Goal: Task Accomplishment & Management: Manage account settings

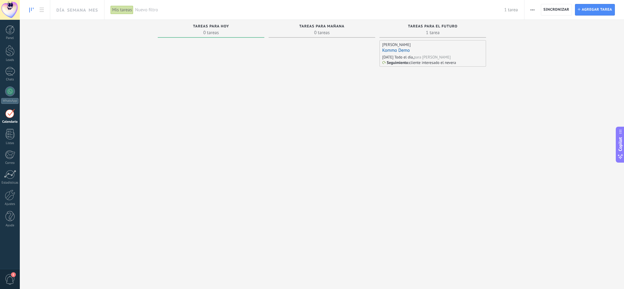
scroll to position [6, 0]
click at [9, 47] on div at bounding box center [9, 50] width 9 height 11
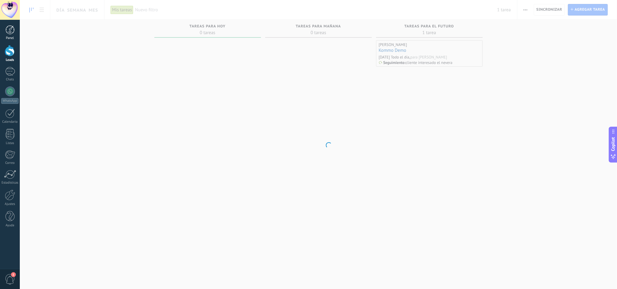
click at [11, 28] on div at bounding box center [9, 29] width 9 height 9
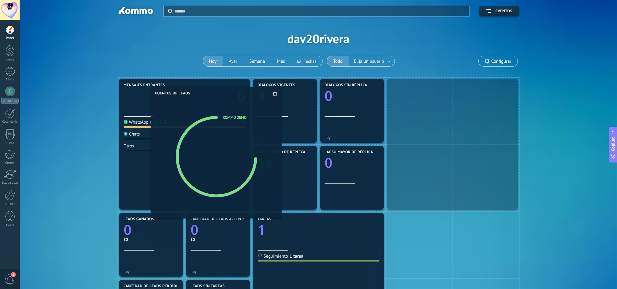
drag, startPoint x: 431, startPoint y: 141, endPoint x: 183, endPoint y: 146, distance: 248.7
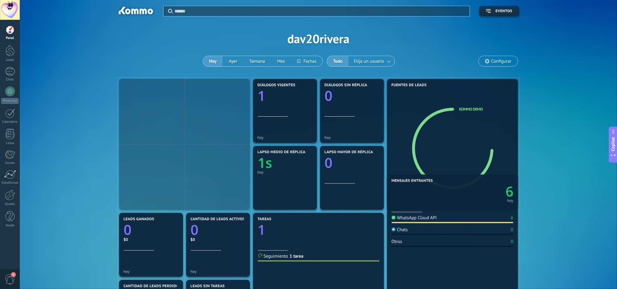
drag, startPoint x: 181, startPoint y: 146, endPoint x: 450, endPoint y: 242, distance: 285.3
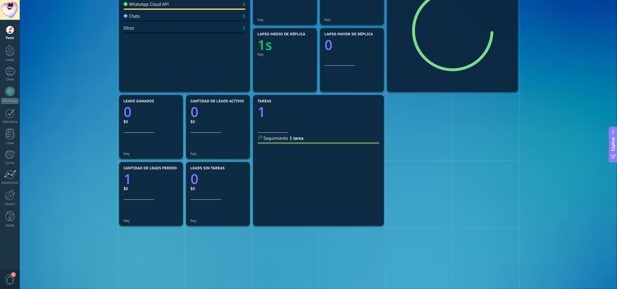
scroll to position [120, 0]
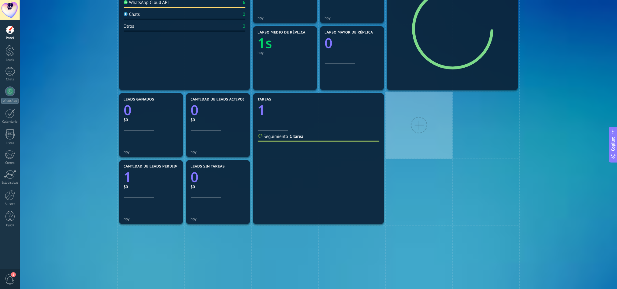
click at [426, 133] on div at bounding box center [419, 125] width 67 height 67
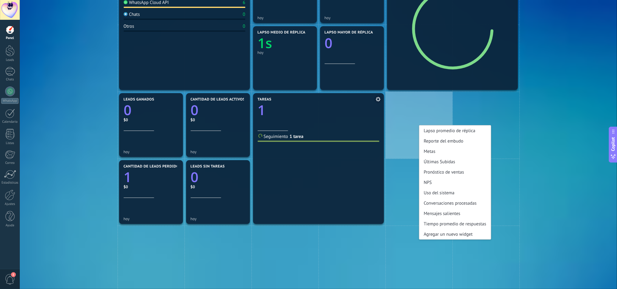
click at [378, 111] on icon "1" at bounding box center [319, 109] width 122 height 14
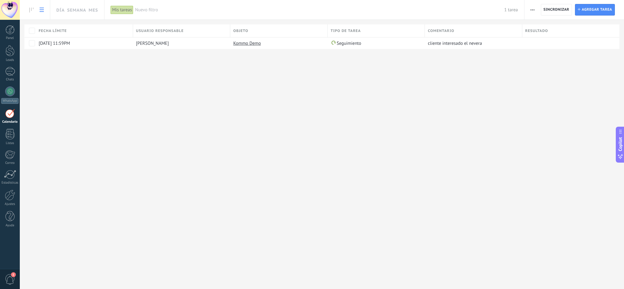
click at [252, 101] on div "Día Semana Mes Imprimir Exportación Administrar los tipos de tareas Sincronizar…" at bounding box center [322, 144] width 605 height 289
click at [12, 68] on div "1" at bounding box center [10, 71] width 10 height 9
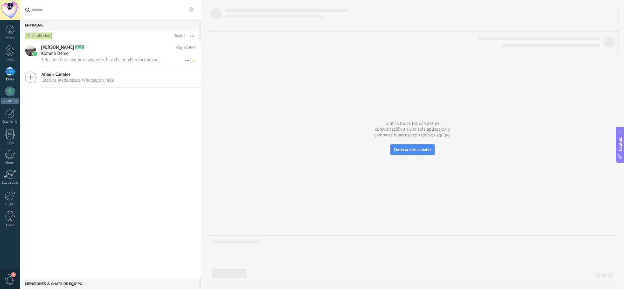
click at [150, 54] on div "Kommo Demo" at bounding box center [118, 54] width 155 height 6
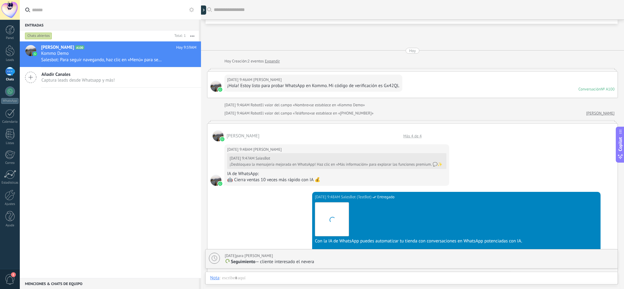
scroll to position [442, 0]
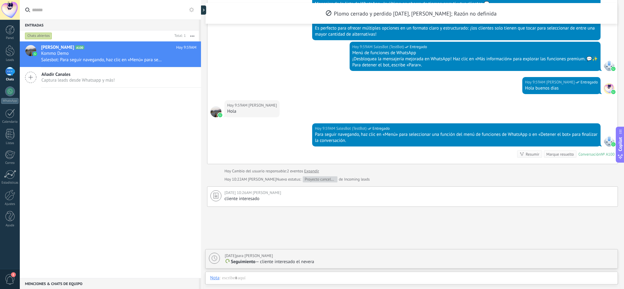
click at [305, 265] on div "[DATE] para [PERSON_NAME] Seguimiento — cliente interesado el nevera Completar …" at bounding box center [412, 259] width 412 height 19
type textarea "**********"
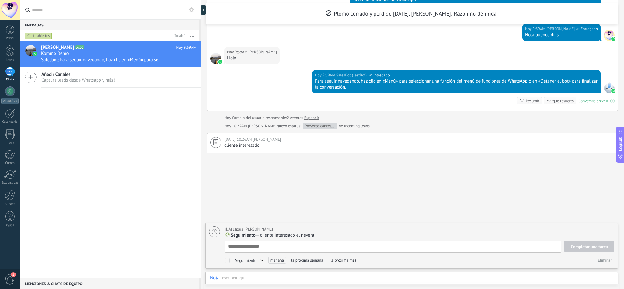
scroll to position [6, 0]
click at [295, 231] on div "[DATE] para [PERSON_NAME]" at bounding box center [420, 229] width 390 height 6
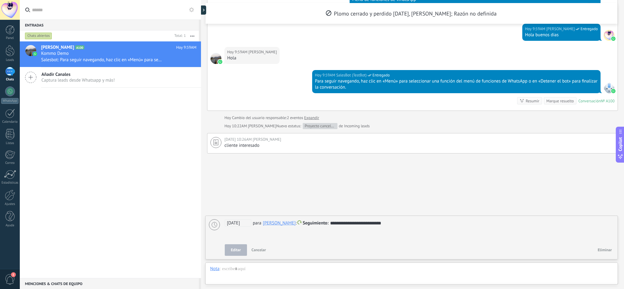
scroll to position [513, 0]
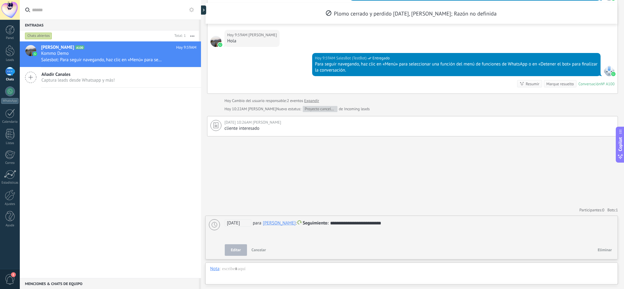
click at [381, 224] on div "**********" at bounding box center [419, 223] width 389 height 7
click at [239, 250] on span "Editar" at bounding box center [236, 250] width 10 height 4
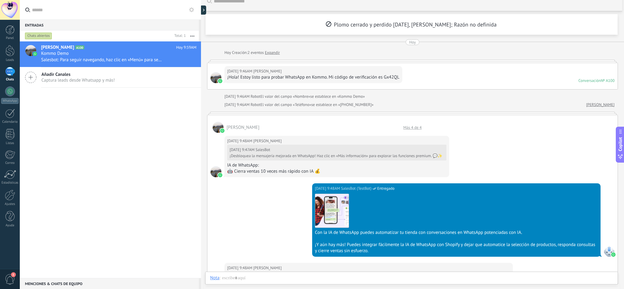
scroll to position [0, 0]
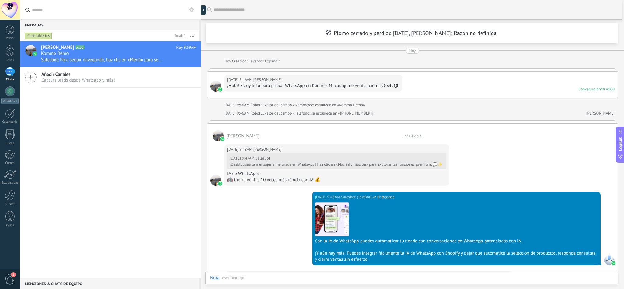
click at [215, 91] on div at bounding box center [216, 86] width 11 height 11
click at [239, 140] on div "[PERSON_NAME] Más 4 de 4" at bounding box center [413, 133] width 410 height 18
click at [239, 134] on span "[PERSON_NAME]" at bounding box center [243, 136] width 33 height 6
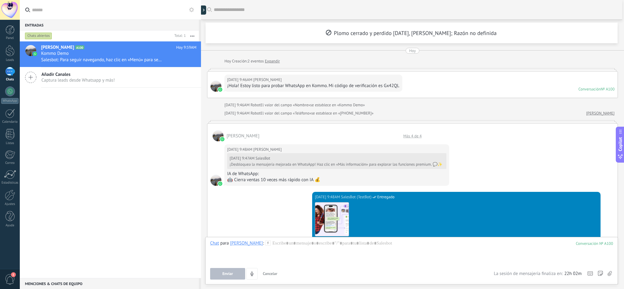
click at [239, 134] on span "[PERSON_NAME]" at bounding box center [243, 136] width 33 height 6
click at [131, 52] on div "Kommo Demo" at bounding box center [118, 54] width 155 height 6
click at [60, 45] on span "[PERSON_NAME]" at bounding box center [57, 47] width 33 height 6
click at [201, 12] on div at bounding box center [201, 144] width 0 height 289
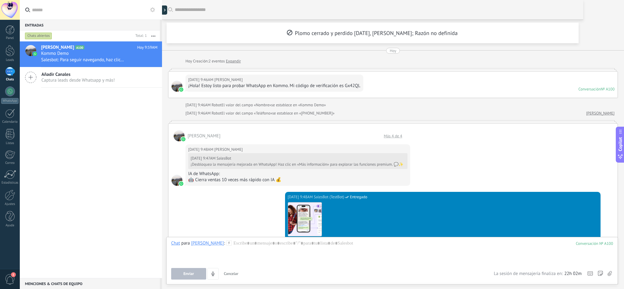
click at [162, 19] on div at bounding box center [162, 144] width 0 height 289
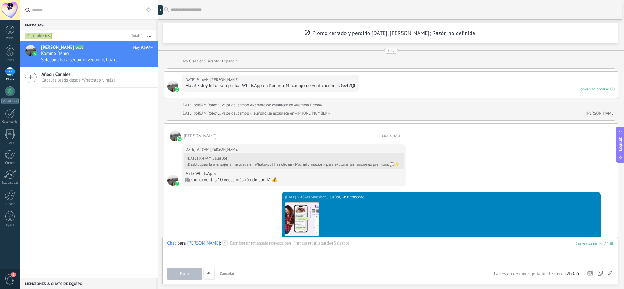
click at [305, 36] on span "Plomo cerrado y perdido [DATE], [PERSON_NAME]; Razón no definida" at bounding box center [390, 33] width 170 height 7
click at [14, 58] on link "Leads" at bounding box center [10, 53] width 20 height 17
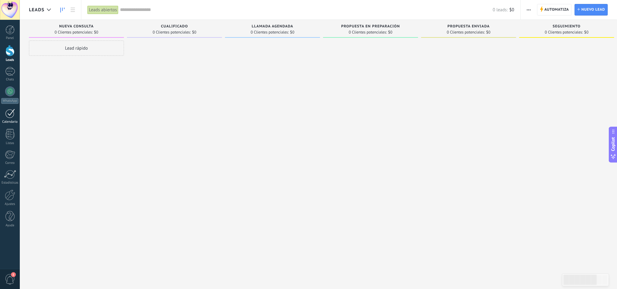
click at [9, 121] on div "Calendario" at bounding box center [10, 122] width 18 height 4
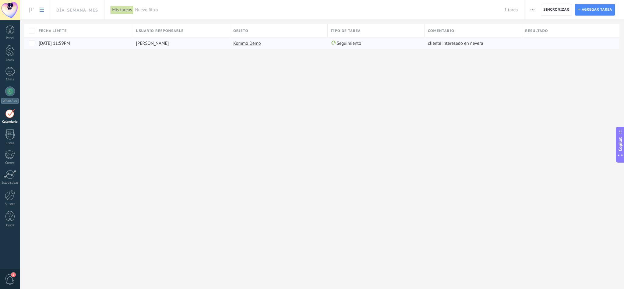
click at [281, 48] on div "Día Semana Mes Imprimir Exportación Administrar los tipos de tareas Sincronizar…" at bounding box center [322, 34] width 605 height 69
click at [281, 48] on div "Kommo Demo" at bounding box center [277, 43] width 94 height 12
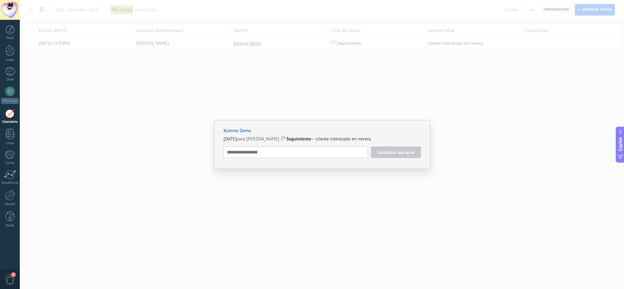
click at [326, 205] on div "Kommo Demo [DATE] para [PERSON_NAME] Seguimiento — cliente interesado en nevera…" at bounding box center [322, 144] width 605 height 289
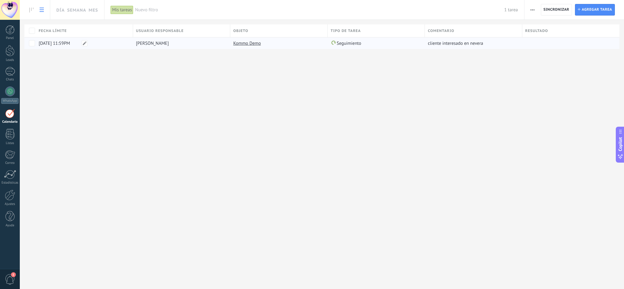
click at [67, 38] on div "[DATE] 11:59PM" at bounding box center [83, 43] width 94 height 12
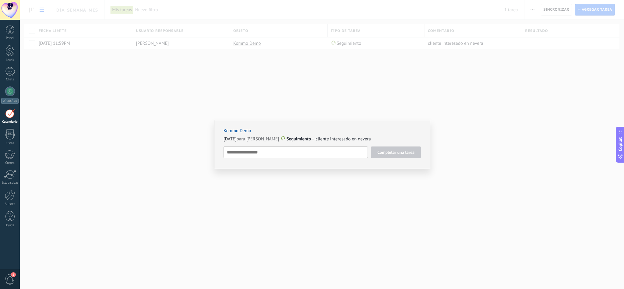
click at [292, 108] on div "Kommo Demo [DATE] para [PERSON_NAME] Seguimiento — cliente interesado en nevera…" at bounding box center [322, 144] width 605 height 289
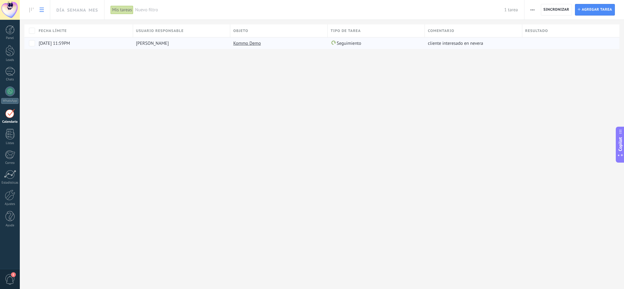
click at [239, 44] on link "Kommo Demo" at bounding box center [247, 44] width 28 height 6
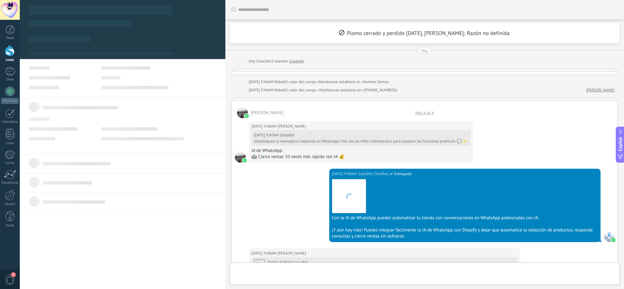
type textarea "**********"
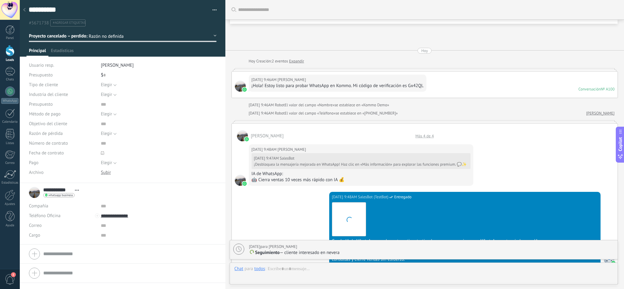
scroll to position [489, 0]
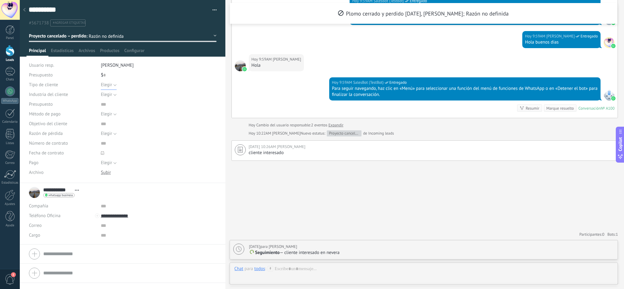
click at [107, 86] on span "Elegir" at bounding box center [106, 85] width 11 height 6
click at [167, 130] on div "Elegir Precio [GEOGRAPHIC_DATA] Cambio de opinión Sin respuesta Spam [GEOGRAPHI…" at bounding box center [158, 134] width 115 height 10
click at [108, 97] on span "Elegir" at bounding box center [106, 95] width 11 height 6
click at [164, 177] on div "Descargar Reemplazar [GEOGRAPHIC_DATA] Versiones Eliminar" at bounding box center [158, 173] width 115 height 10
click at [111, 135] on span "Elegir" at bounding box center [106, 134] width 11 height 6
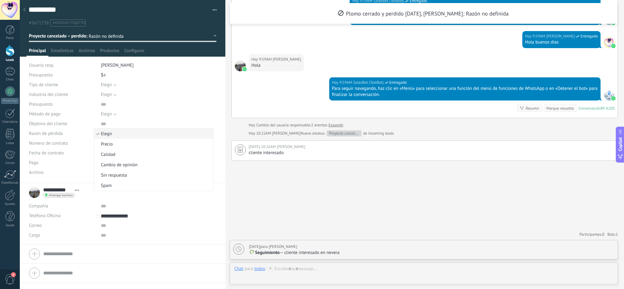
click at [143, 134] on span "Elegir" at bounding box center [152, 134] width 117 height 6
click at [104, 113] on span "Elegir" at bounding box center [106, 114] width 11 height 6
click at [174, 197] on div "**********" at bounding box center [122, 192] width 187 height 15
click at [7, 276] on span "1" at bounding box center [10, 279] width 10 height 11
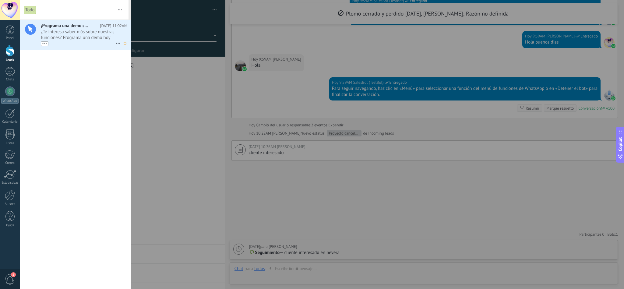
click at [66, 34] on span "¿Te interesa saber más sobre nuestras funciones? Programa una demo hoy mismo! •…" at bounding box center [78, 37] width 75 height 17
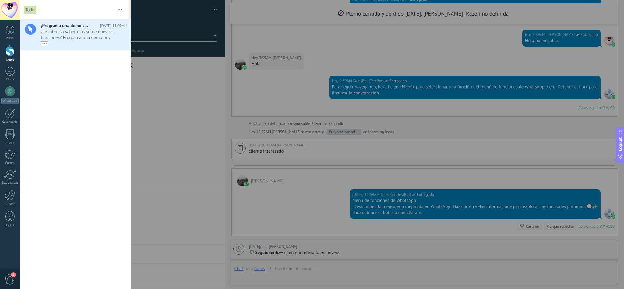
click at [188, 112] on div at bounding box center [312, 144] width 624 height 289
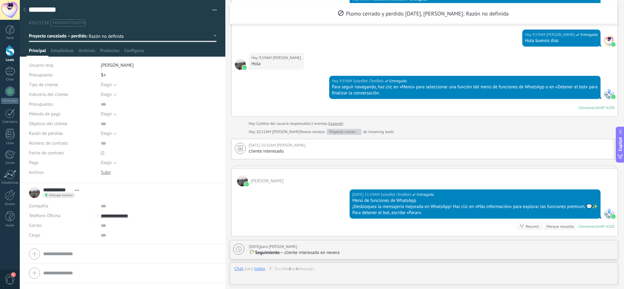
scroll to position [567, 0]
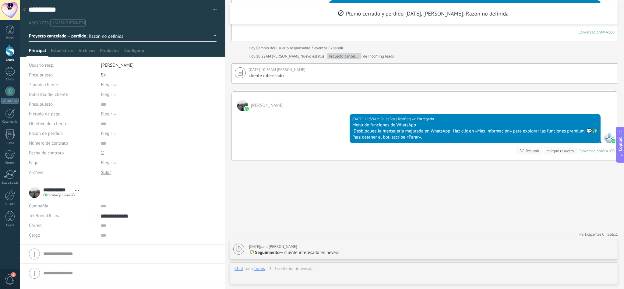
click at [8, 280] on span "1" at bounding box center [10, 279] width 10 height 11
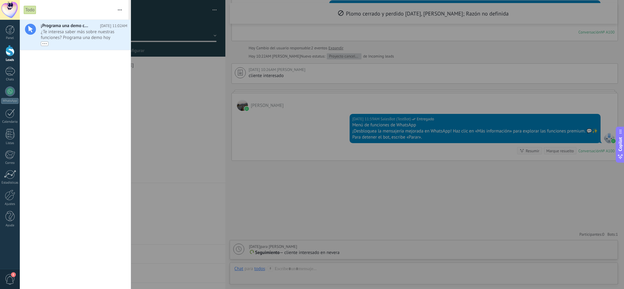
click at [199, 122] on div at bounding box center [312, 144] width 624 height 289
